Goal: Find specific page/section: Find specific page/section

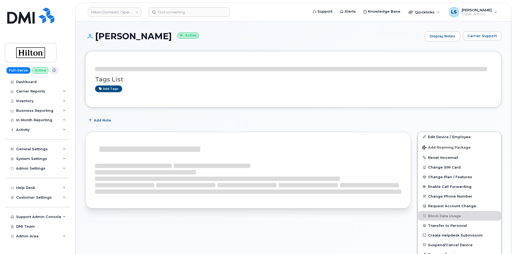
click at [137, 36] on h1 "ACHAIA PIERRE Active" at bounding box center [253, 35] width 337 height 9
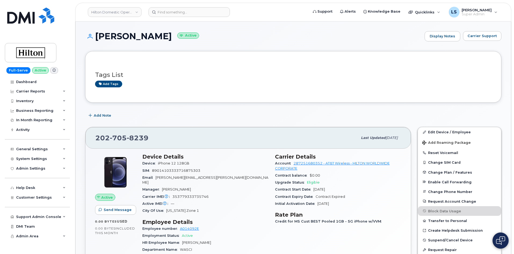
click at [105, 33] on h1 "ACHAIA PIERRE Active" at bounding box center [253, 35] width 337 height 9
click at [197, 177] on span "Brandie.Jackson@ConradHotels.com" at bounding box center [205, 179] width 126 height 9
click at [209, 176] on span "Brandie.Jackson@ConradHotels.com" at bounding box center [205, 179] width 126 height 9
click at [122, 38] on h1 "ACHAIA PIERRE Active" at bounding box center [253, 35] width 337 height 9
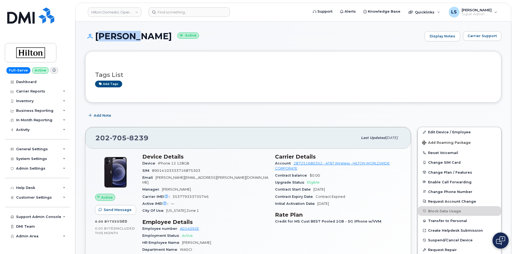
click at [121, 37] on h1 "ACHAIA PIERRE Active" at bounding box center [253, 35] width 337 height 9
click at [144, 31] on h1 "ACHAIA PIERRE Active" at bounding box center [253, 35] width 337 height 9
click at [141, 35] on h1 "ACHAIA PIERRE Active" at bounding box center [253, 35] width 337 height 9
click at [240, 72] on h3 "Tags List" at bounding box center [293, 74] width 396 height 7
